Goal: Task Accomplishment & Management: Use online tool/utility

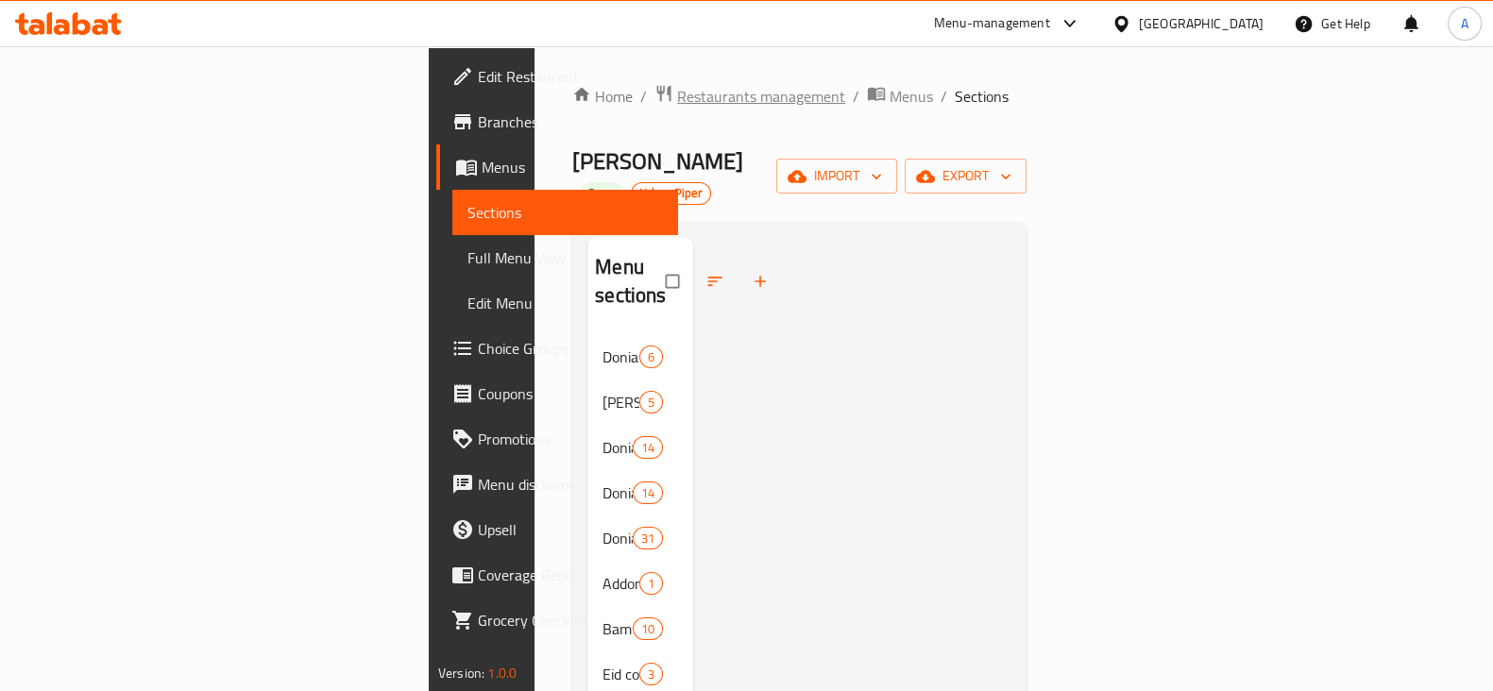
click at [677, 93] on span "Restaurants management" at bounding box center [761, 96] width 168 height 23
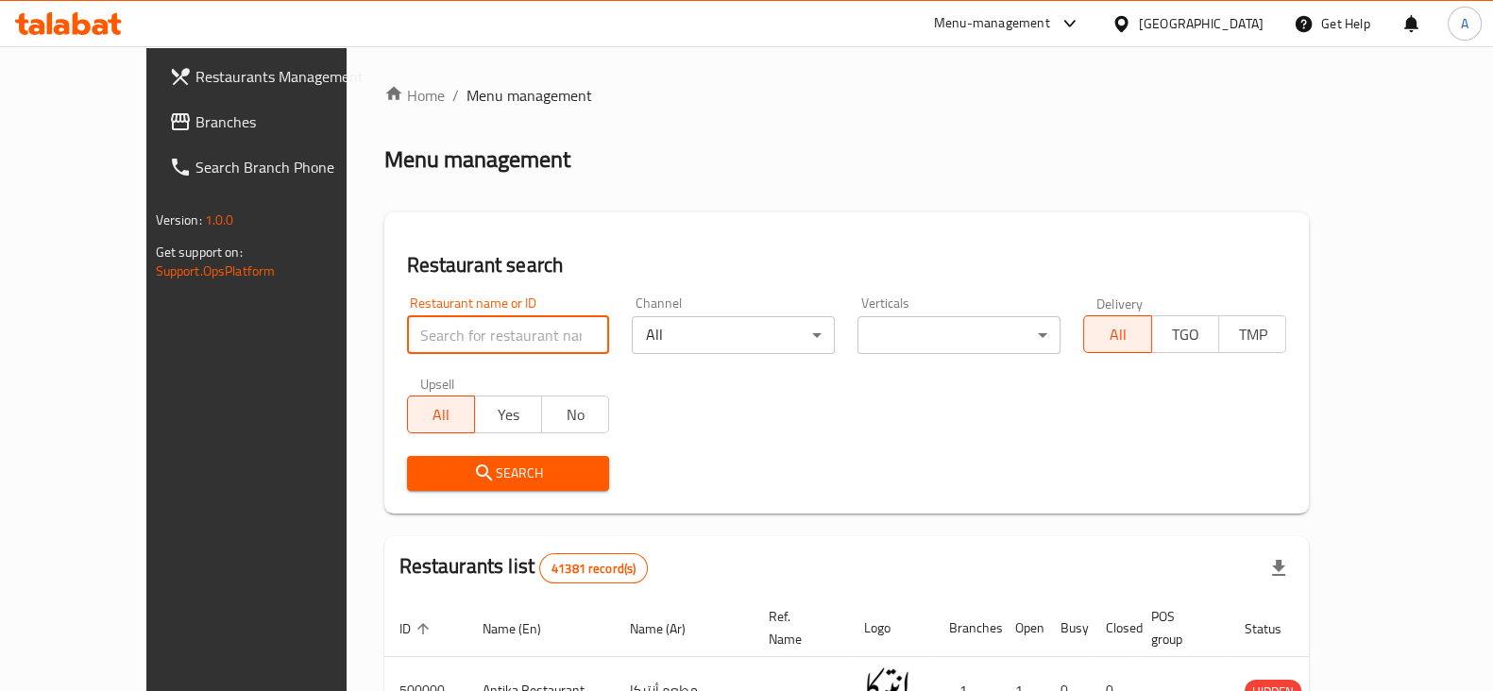
click at [535, 330] on input "search" at bounding box center [508, 335] width 203 height 38
type input "[PERSON_NAME]"
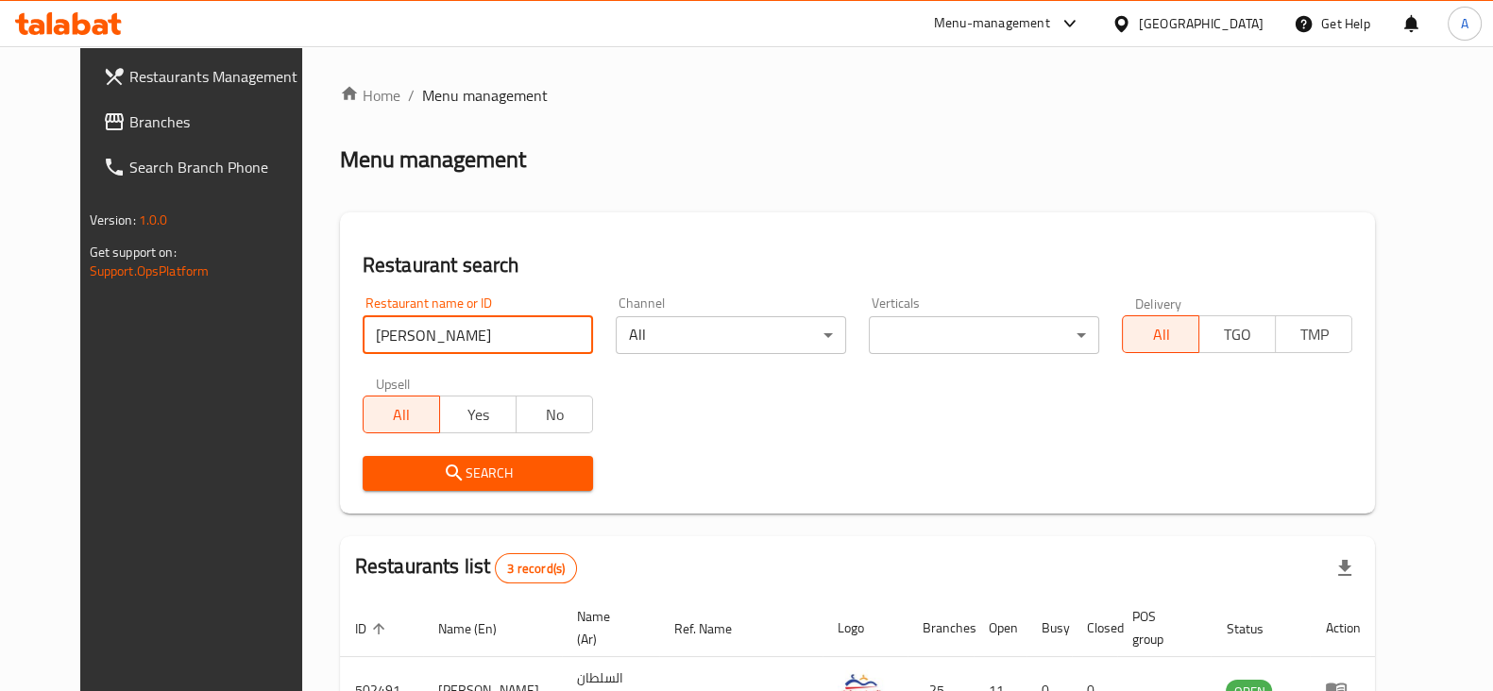
scroll to position [270, 0]
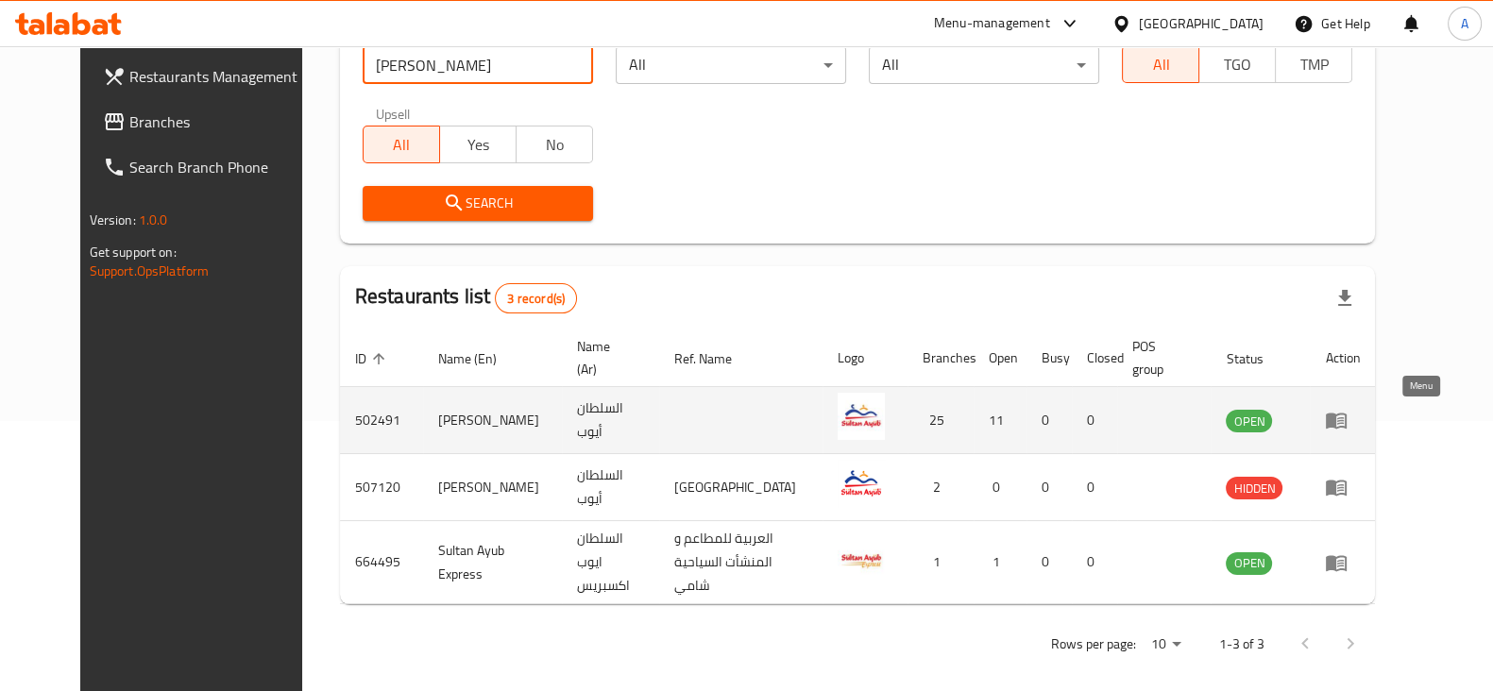
click at [1347, 419] on icon "enhanced table" at bounding box center [1336, 422] width 21 height 16
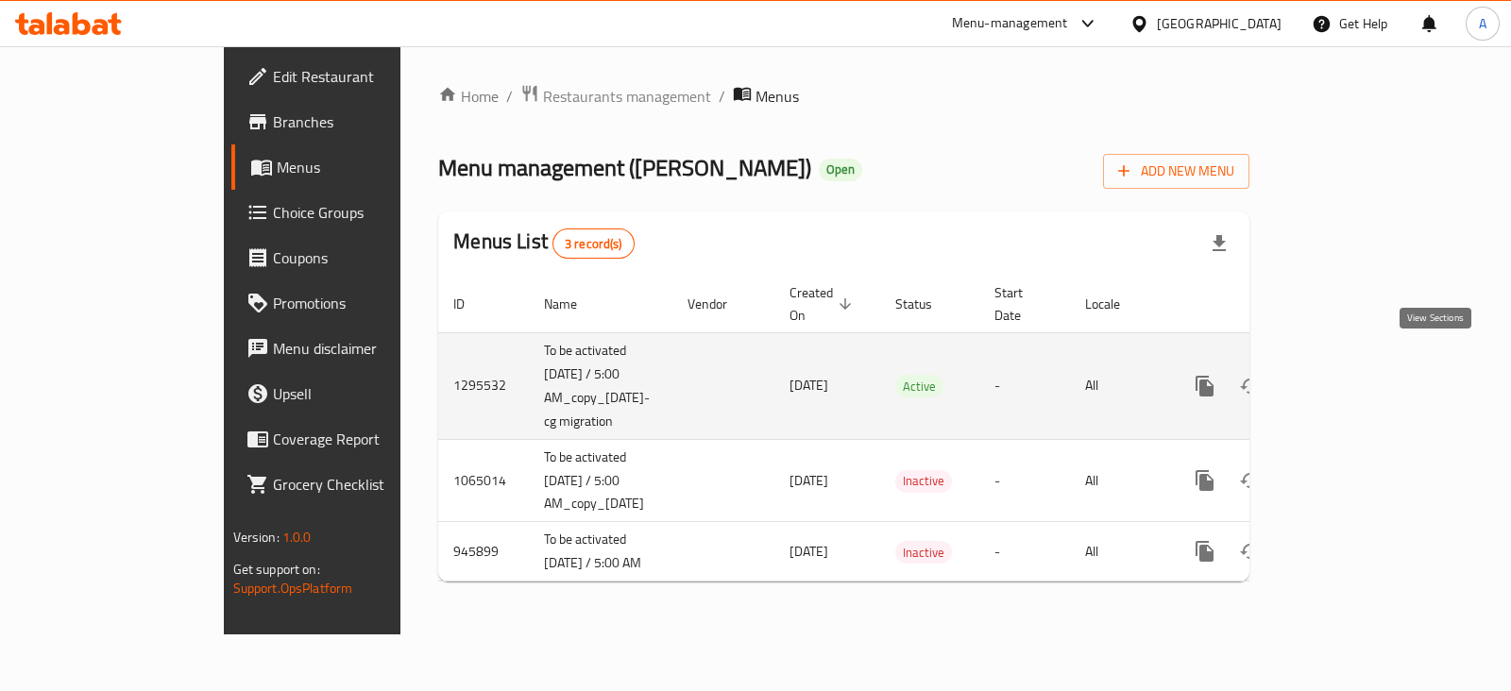
click at [1352, 375] on icon "enhanced table" at bounding box center [1341, 386] width 23 height 23
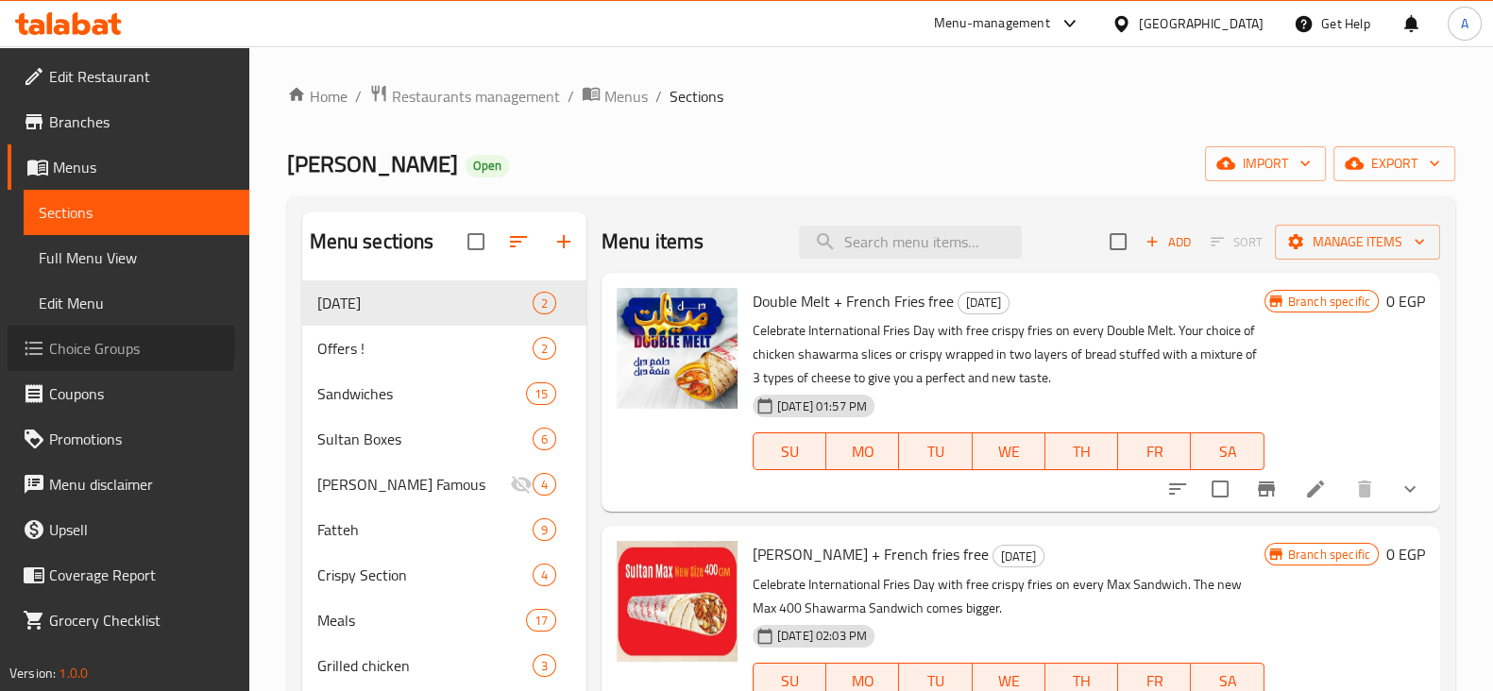
click at [82, 345] on span "Choice Groups" at bounding box center [141, 348] width 185 height 23
